Goal: Communication & Community: Share content

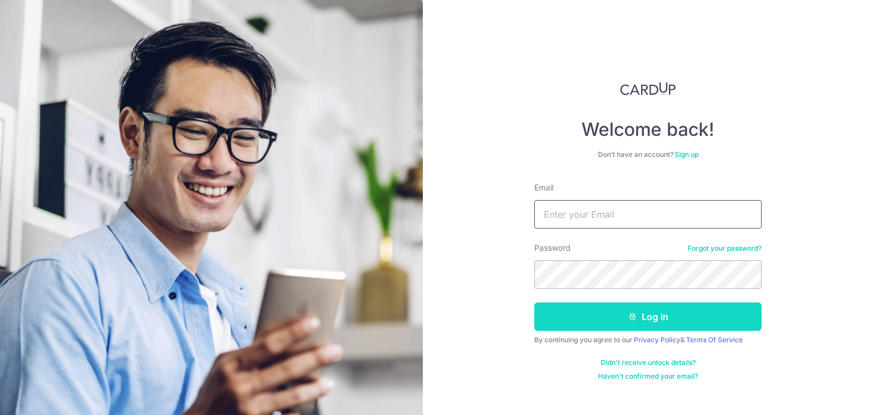
type input "[EMAIL_ADDRESS][DOMAIN_NAME]"
click at [616, 314] on button "Log in" at bounding box center [648, 317] width 227 height 28
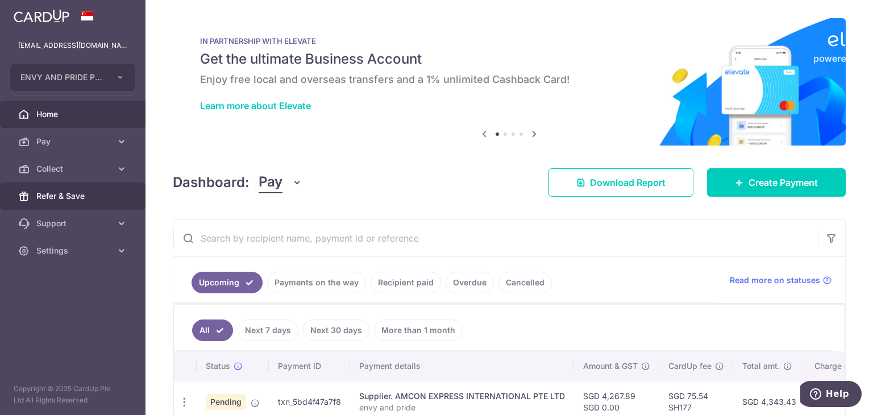
click at [82, 190] on span "Refer & Save" at bounding box center [73, 195] width 75 height 11
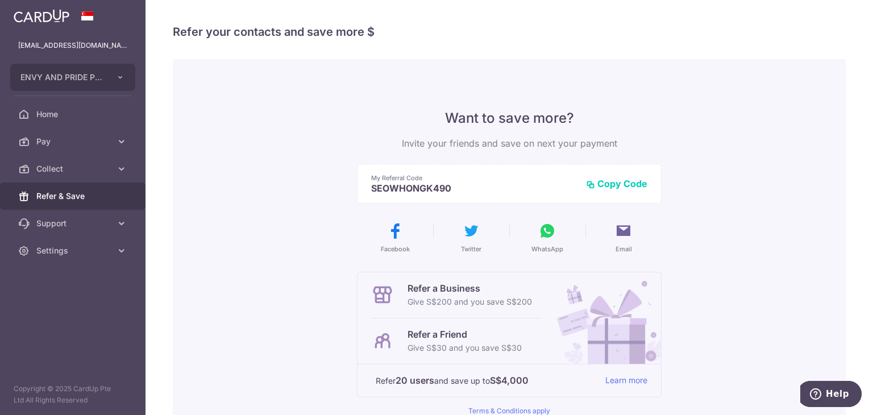
click at [625, 179] on button "Copy Code" at bounding box center [616, 183] width 61 height 11
click at [548, 237] on icon at bounding box center [547, 231] width 18 height 18
click at [538, 235] on icon at bounding box center [547, 231] width 18 height 18
